Goal: Task Accomplishment & Management: Manage account settings

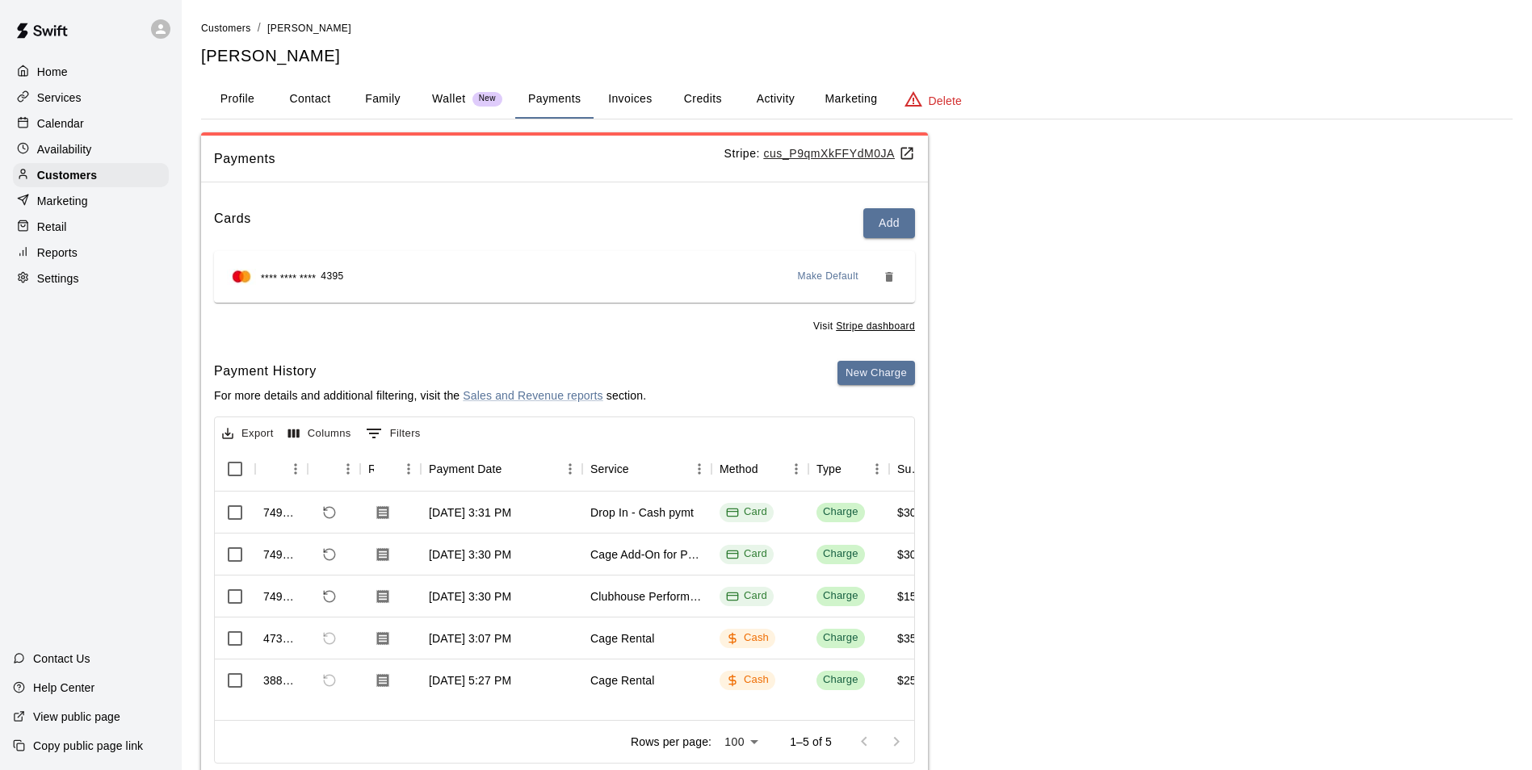
click at [52, 119] on p "Calendar" at bounding box center [60, 123] width 47 height 16
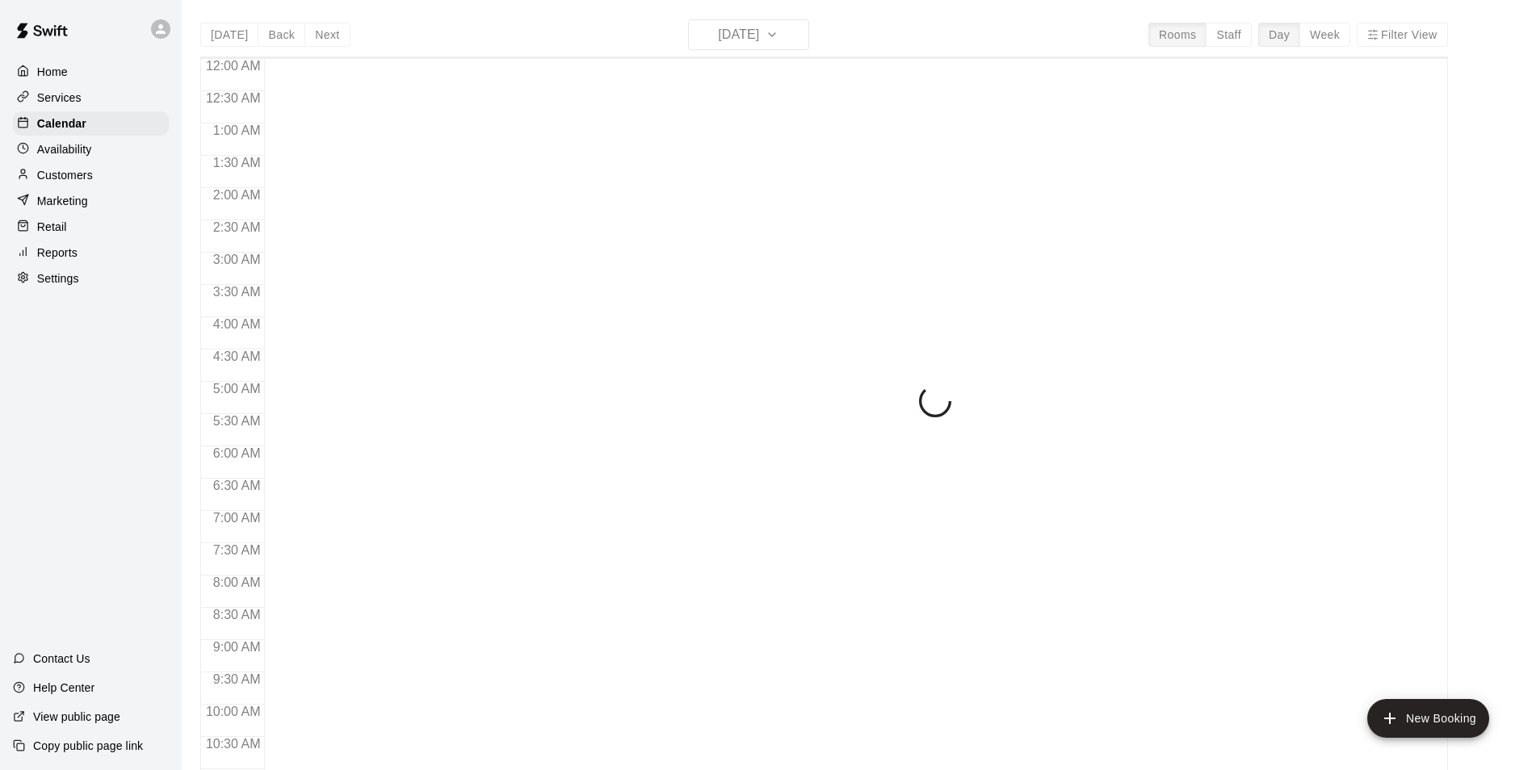
scroll to position [820, 0]
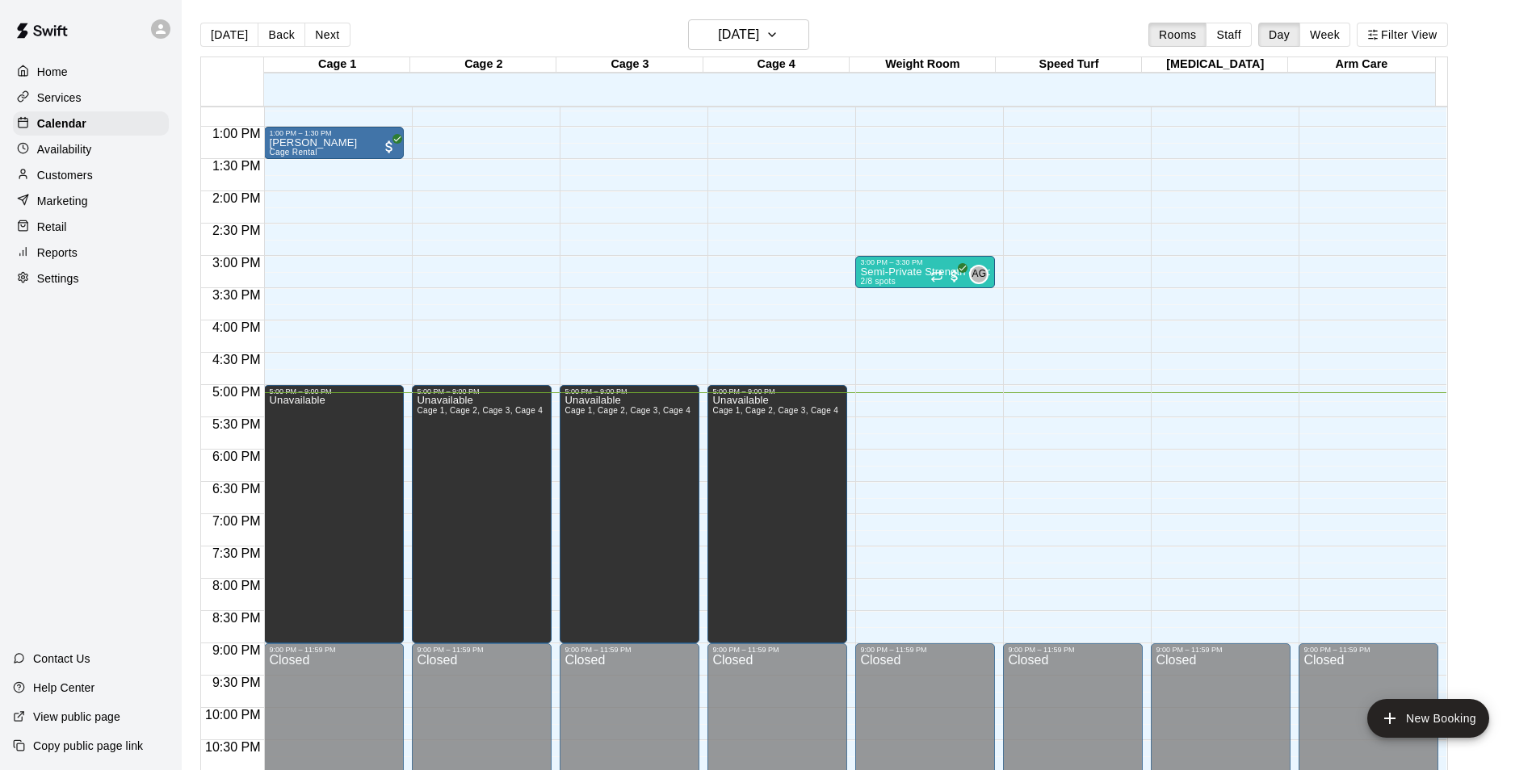
click at [537, 22] on div "[DATE] Back [DATE][DATE] Rooms Staff Day Week Filter View" at bounding box center [824, 37] width 1248 height 37
click at [322, 39] on button "Next" at bounding box center [326, 35] width 45 height 24
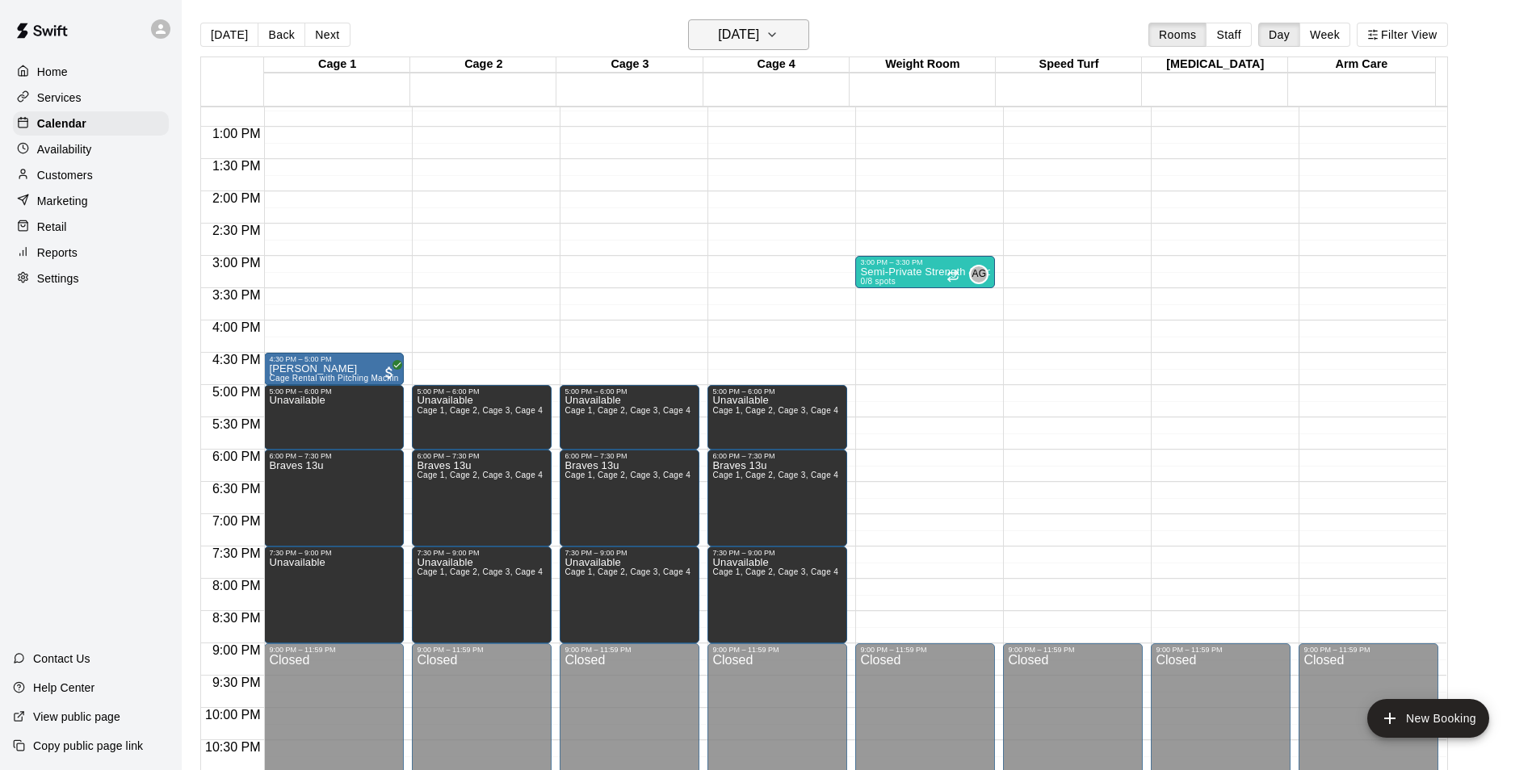
click at [795, 46] on button "[DATE]" at bounding box center [748, 34] width 121 height 31
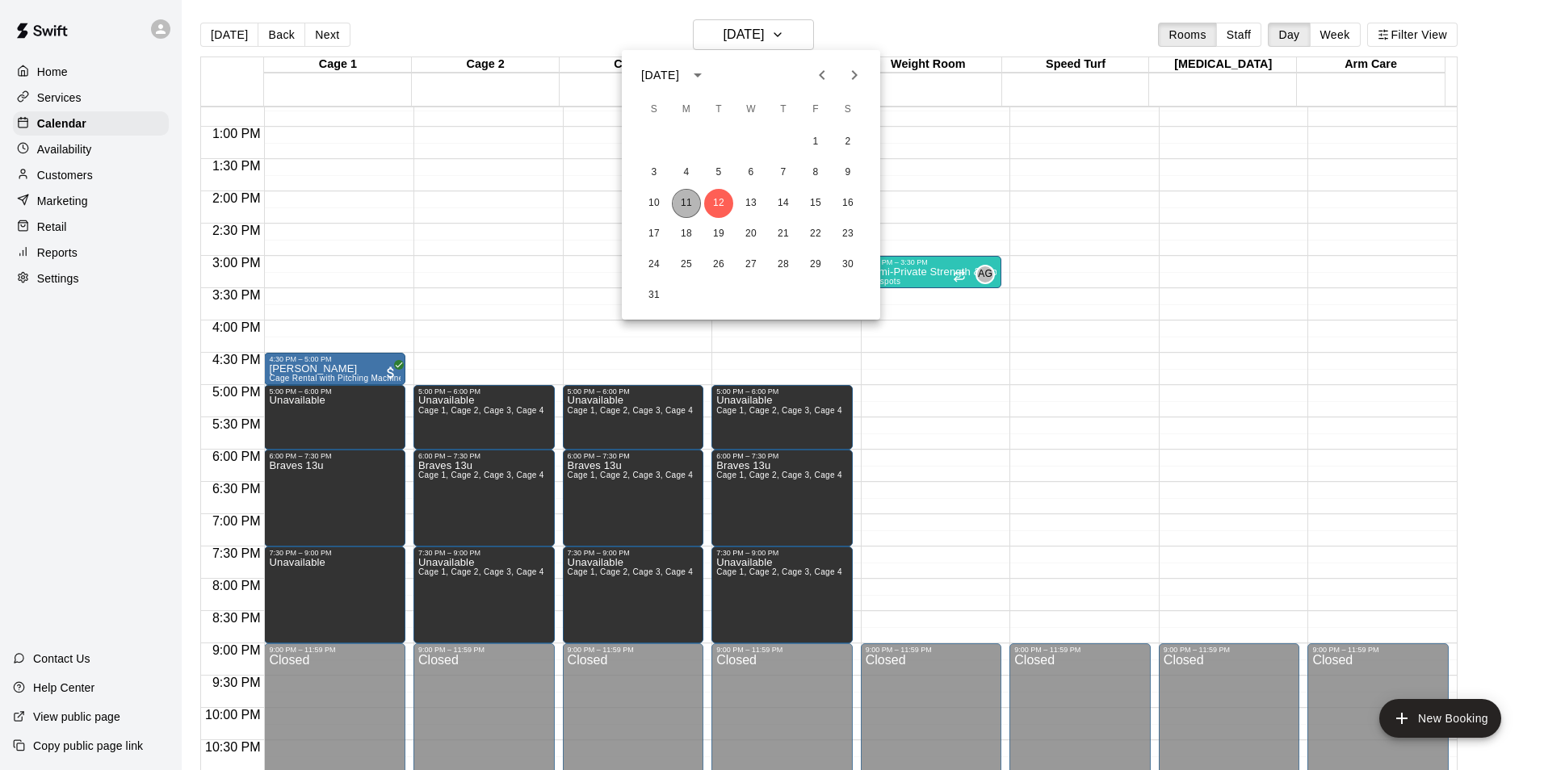
click at [690, 193] on button "11" at bounding box center [686, 203] width 29 height 29
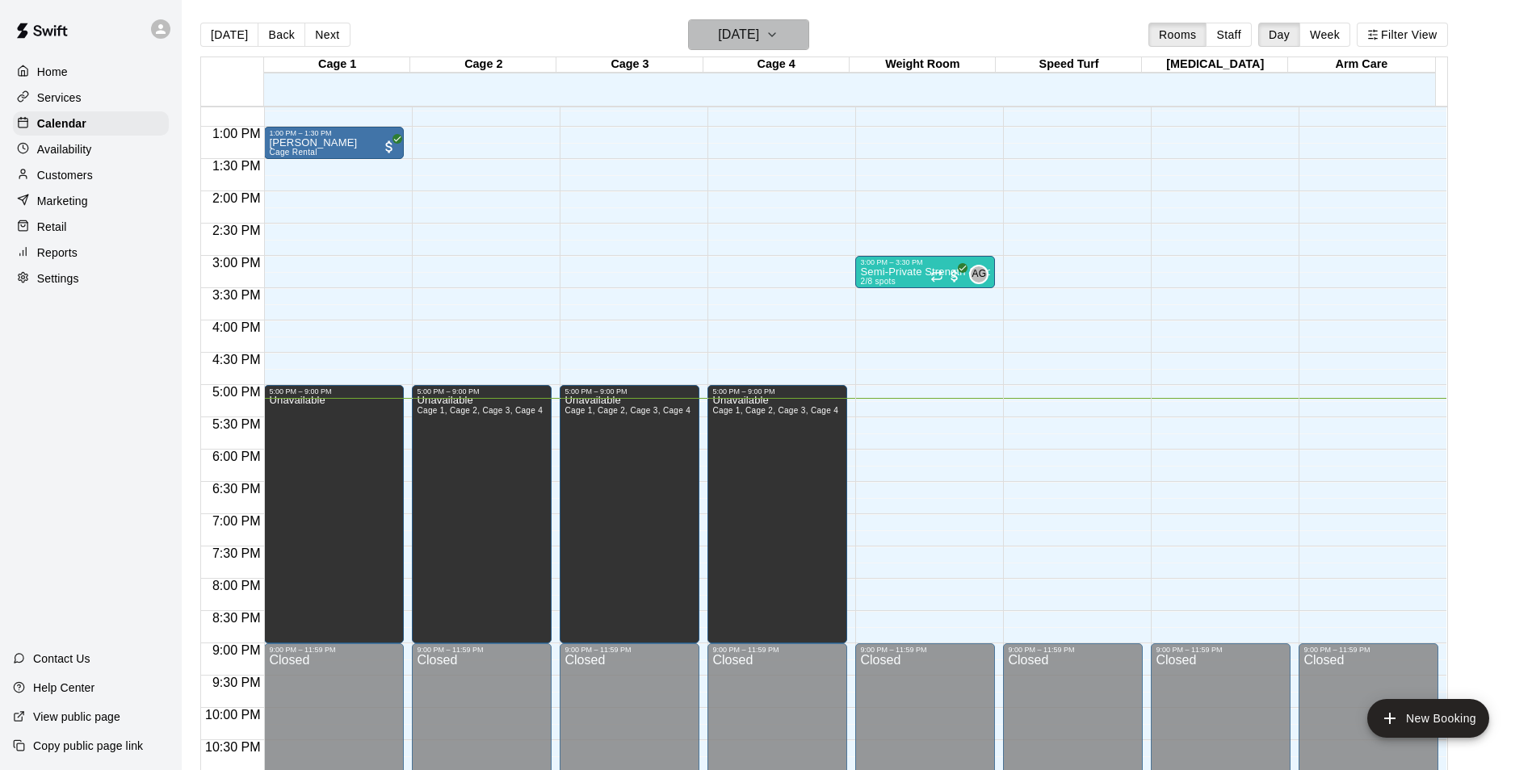
click at [759, 40] on h6 "[DATE]" at bounding box center [738, 34] width 41 height 23
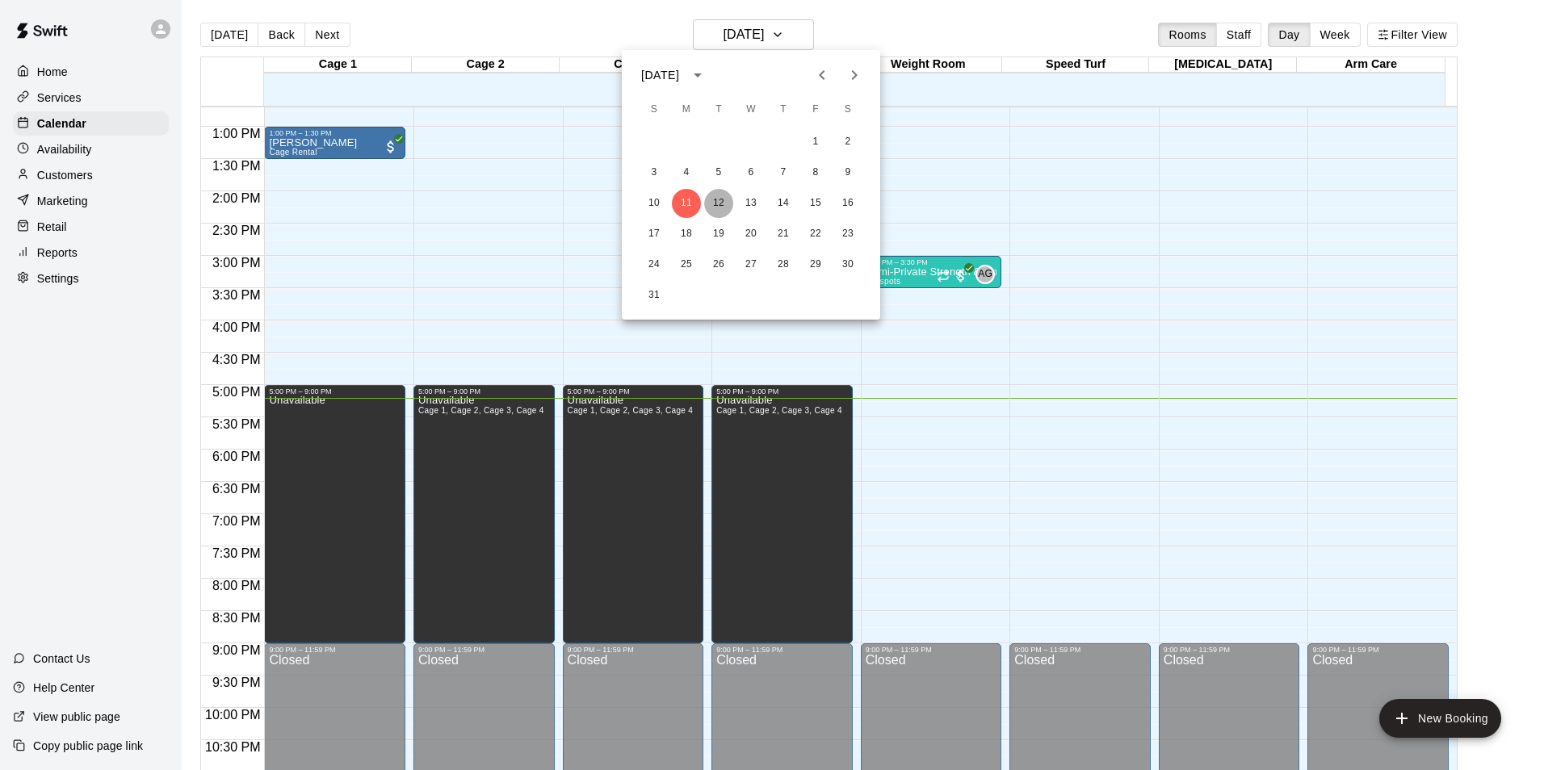
click at [723, 195] on button "12" at bounding box center [718, 203] width 29 height 29
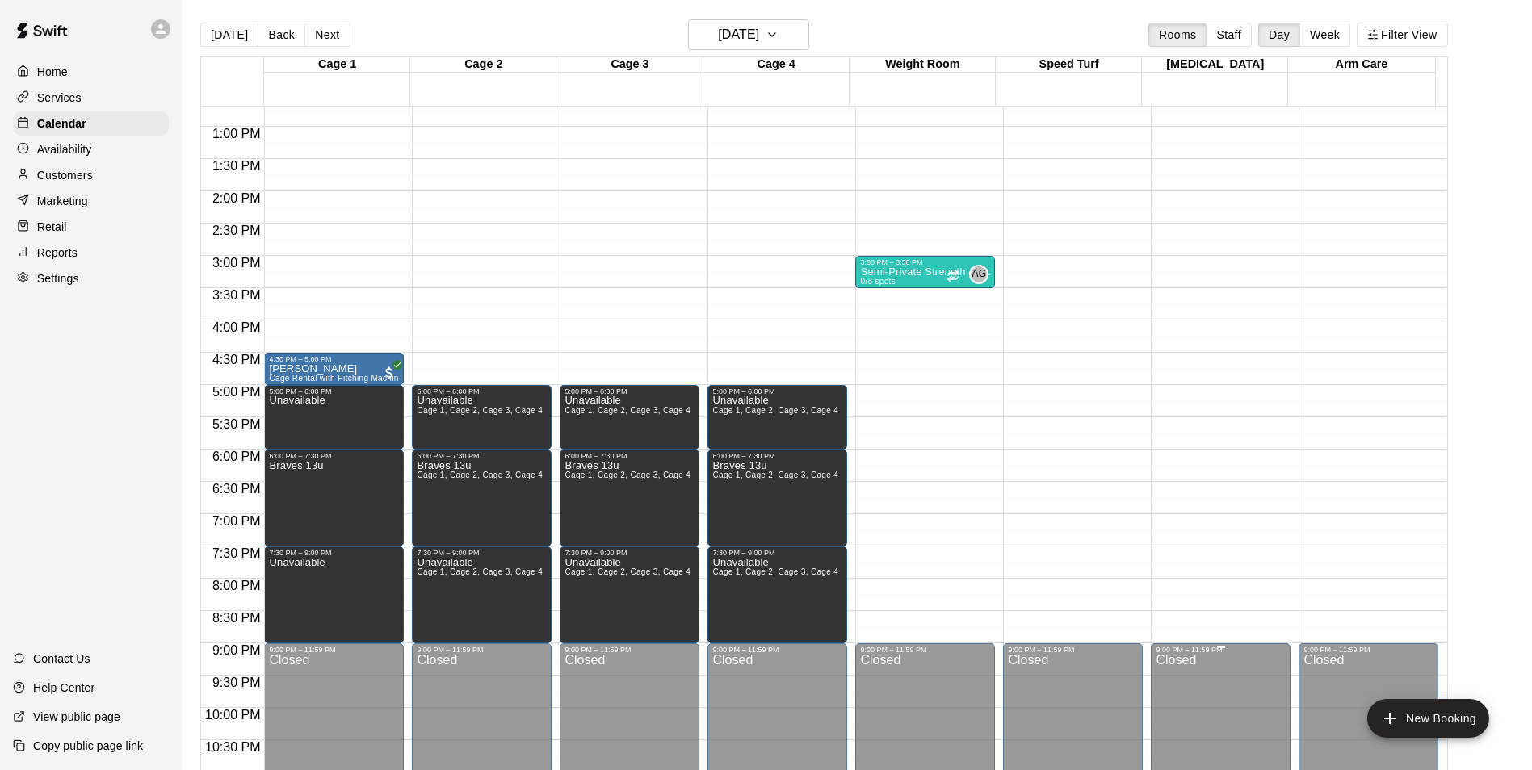
click at [1170, 740] on div "Closed" at bounding box center [1221, 748] width 130 height 188
